Goal: Find specific fact: Find contact information

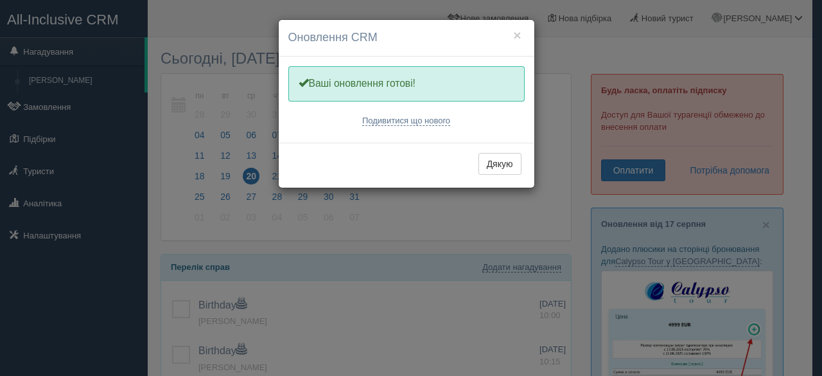
click at [33, 170] on div "× Оновлення CRM Одну хвилинку, оновлюємо Вашу CRM Ваші оновлення готові! Подиви…" at bounding box center [411, 188] width 822 height 376
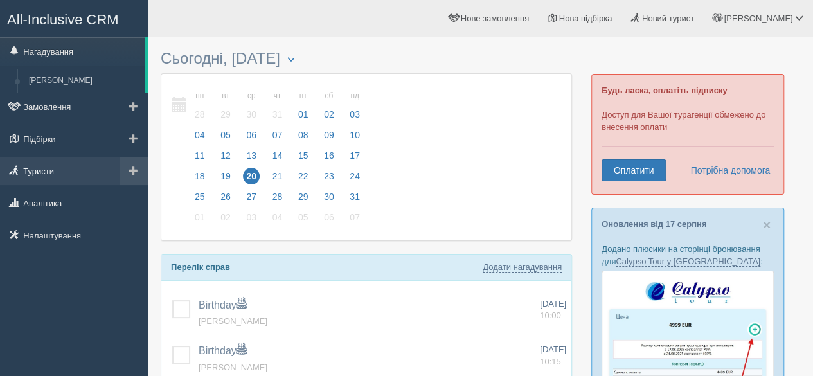
click at [33, 170] on link "Туристи" at bounding box center [74, 171] width 148 height 28
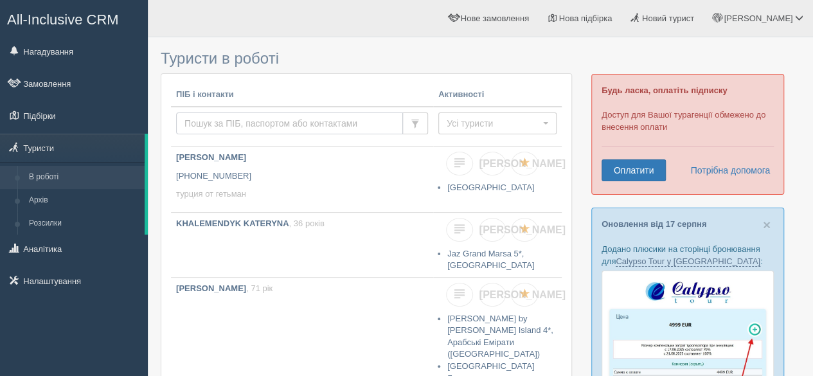
click at [216, 121] on input "text" at bounding box center [289, 123] width 227 height 22
type input "KUBRAK"
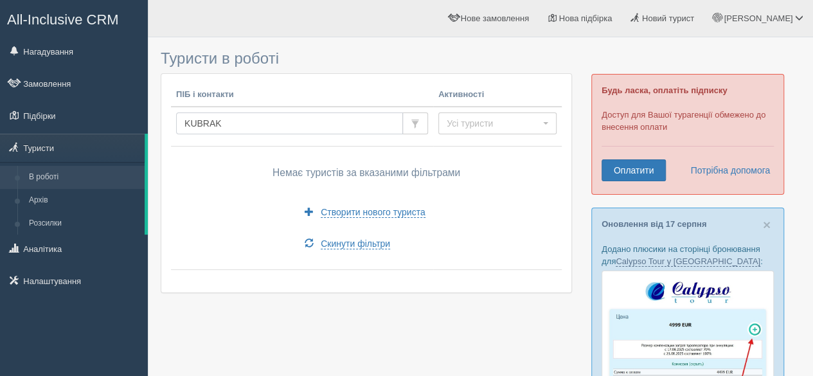
drag, startPoint x: 233, startPoint y: 121, endPoint x: 166, endPoint y: 127, distance: 67.0
click at [166, 127] on div "ПІБ і контакти Активності KUBRAK Усі туристи Усі туристи Є замовлення Є підбірк…" at bounding box center [366, 183] width 410 height 218
type input "КУБРАК"
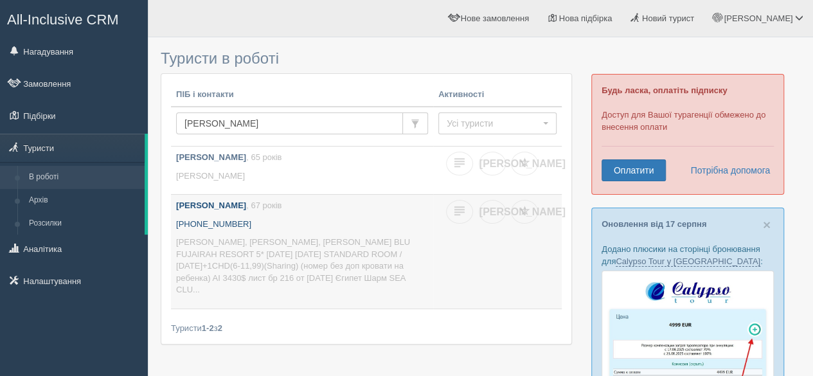
click at [308, 250] on p "[PERSON_NAME], [PERSON_NAME], [PERSON_NAME] BLU FUJAIRAH RESORT 5* [DATE] [DATE…" at bounding box center [302, 266] width 252 height 60
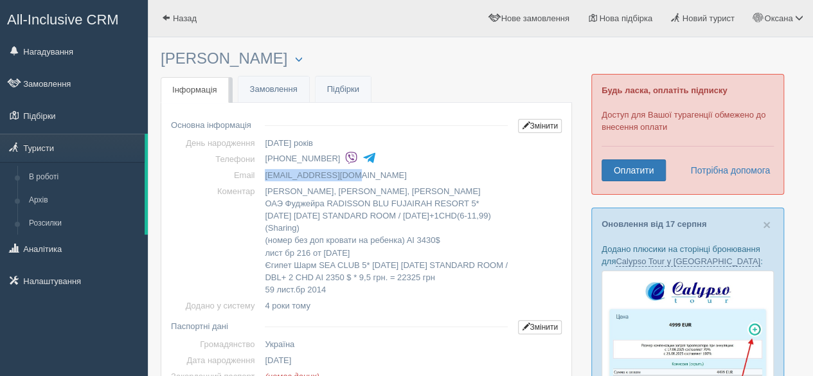
drag, startPoint x: 266, startPoint y: 173, endPoint x: 353, endPoint y: 176, distance: 87.4
click at [353, 176] on td "[EMAIL_ADDRESS][DOMAIN_NAME]" at bounding box center [386, 175] width 253 height 16
copy td "[EMAIL_ADDRESS][DOMAIN_NAME]"
